Goal: Use online tool/utility: Use online tool/utility

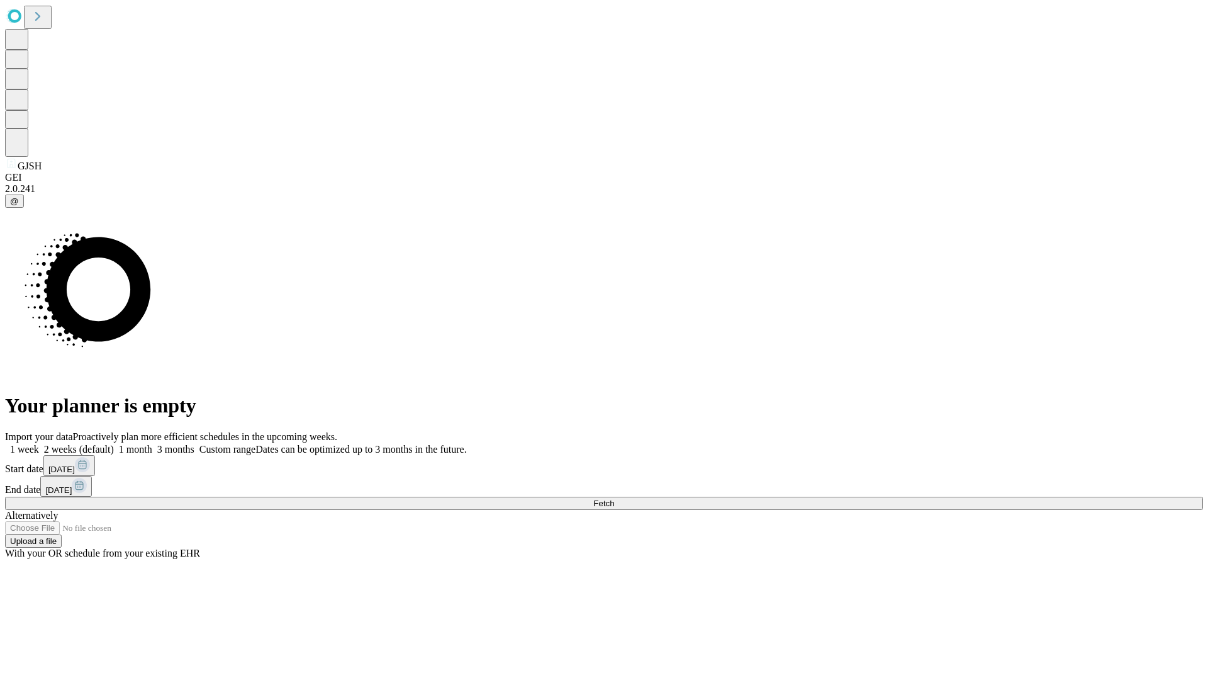
click at [614, 498] on span "Fetch" at bounding box center [603, 502] width 21 height 9
